Goal: Task Accomplishment & Management: Manage account settings

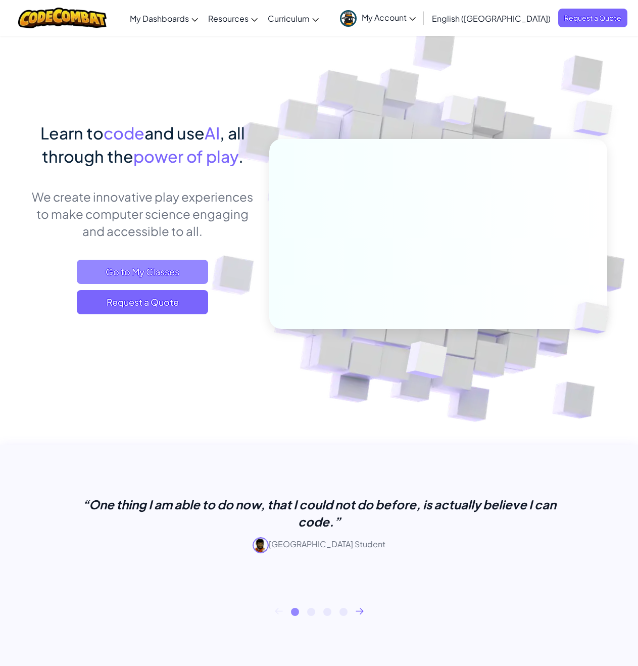
click at [145, 276] on span "Go to My Classes" at bounding box center [142, 272] width 131 height 24
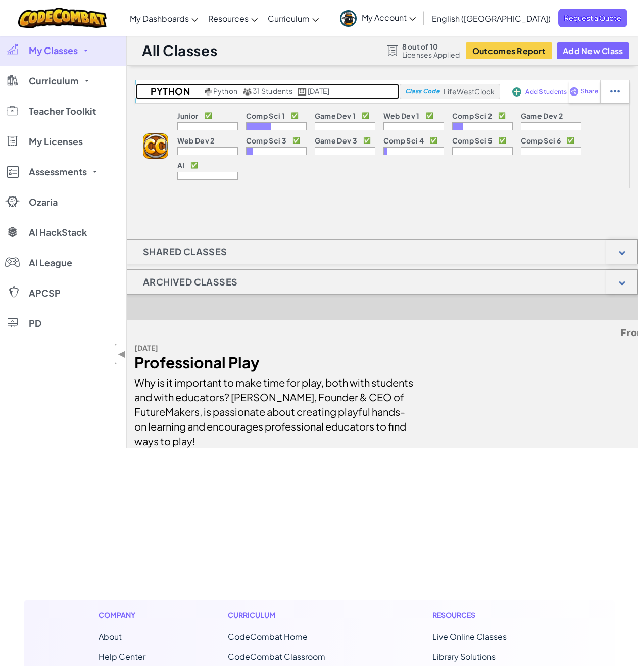
click at [256, 94] on span "31 Students" at bounding box center [273, 90] width 40 height 9
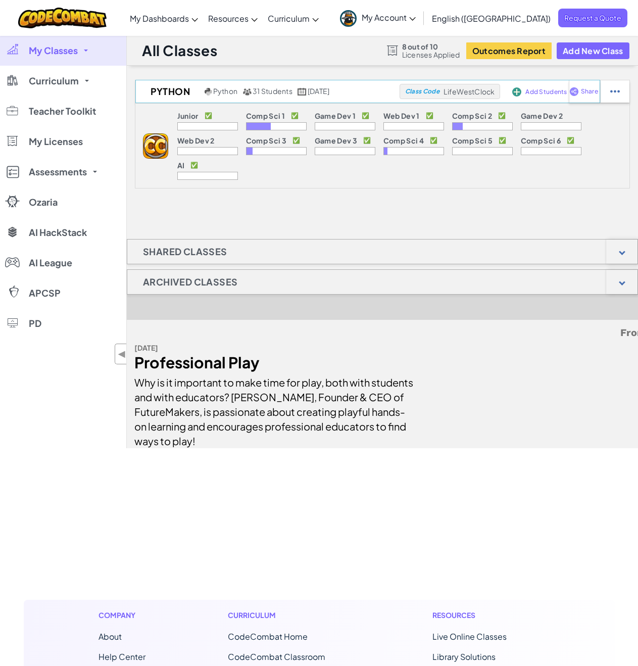
select select "560f1a9f22961295f9427742"
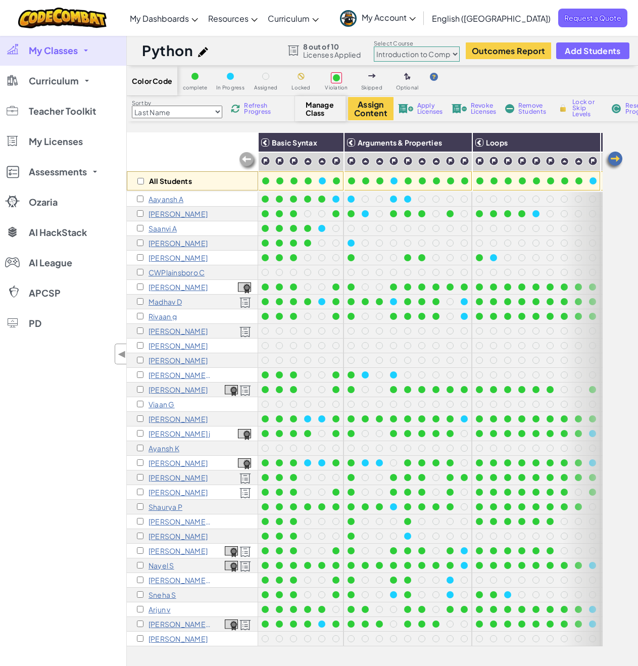
scroll to position [51, 0]
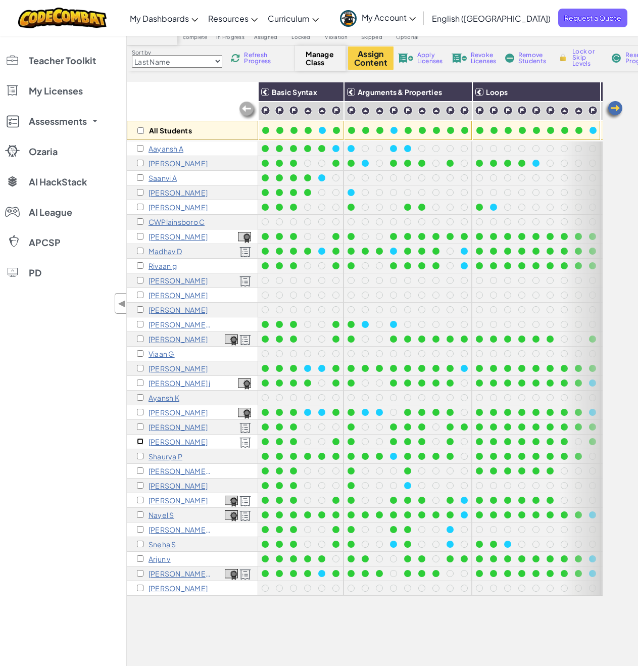
click at [141, 442] on input "checkbox" at bounding box center [140, 441] width 7 height 7
checkbox input "true"
click at [365, 62] on button "Assign Content" at bounding box center [370, 58] width 45 height 23
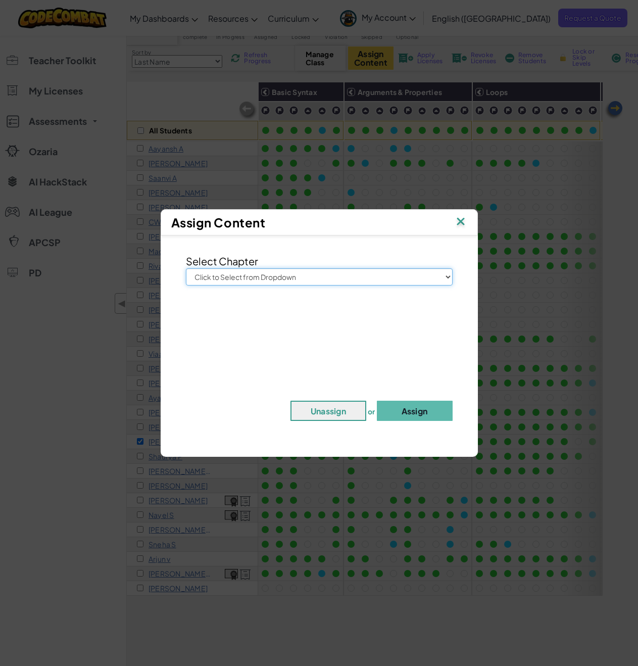
click at [347, 273] on select "Click to Select from Dropdown Junior Introduction to Computer Science Game Deve…" at bounding box center [319, 276] width 267 height 17
click at [448, 283] on select "Click to Select from Dropdown Junior Introduction to Computer Science Game Deve…" at bounding box center [319, 276] width 267 height 17
click at [452, 278] on select "Click to Select from Dropdown Junior Introduction to Computer Science Game Deve…" at bounding box center [319, 276] width 267 height 17
select select "Computer Science 2"
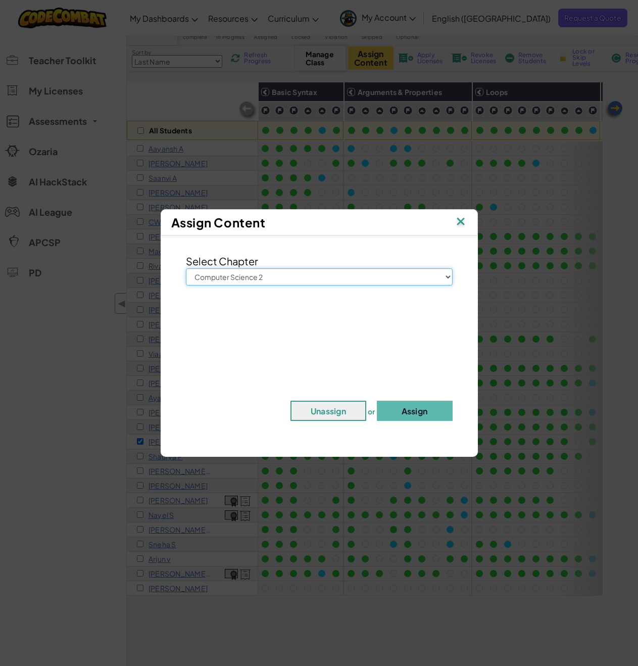
click at [186, 268] on select "Click to Select from Dropdown Junior Introduction to Computer Science Game Deve…" at bounding box center [319, 276] width 267 height 17
click at [413, 411] on button "Assign" at bounding box center [415, 411] width 76 height 20
